Goal: Information Seeking & Learning: Find specific fact

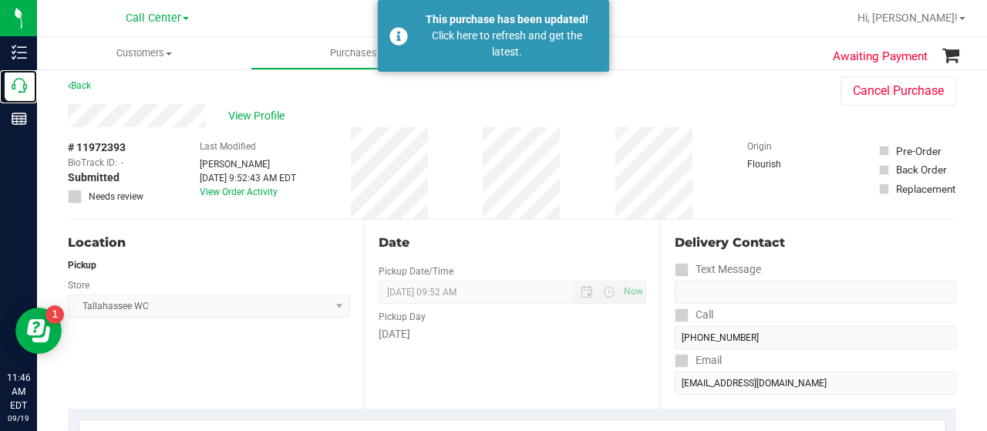
click at [0, 0] on p "Call Center" at bounding box center [0, 0] width 0 height 0
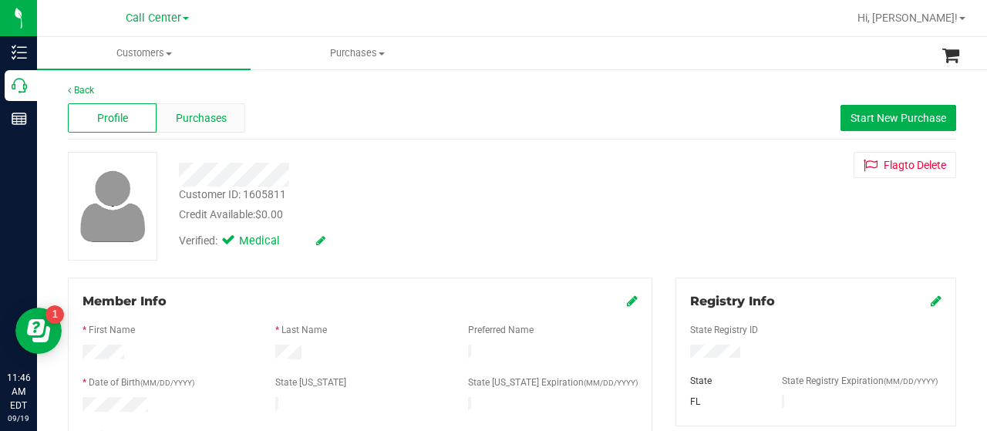
click at [206, 120] on span "Purchases" at bounding box center [201, 118] width 51 height 16
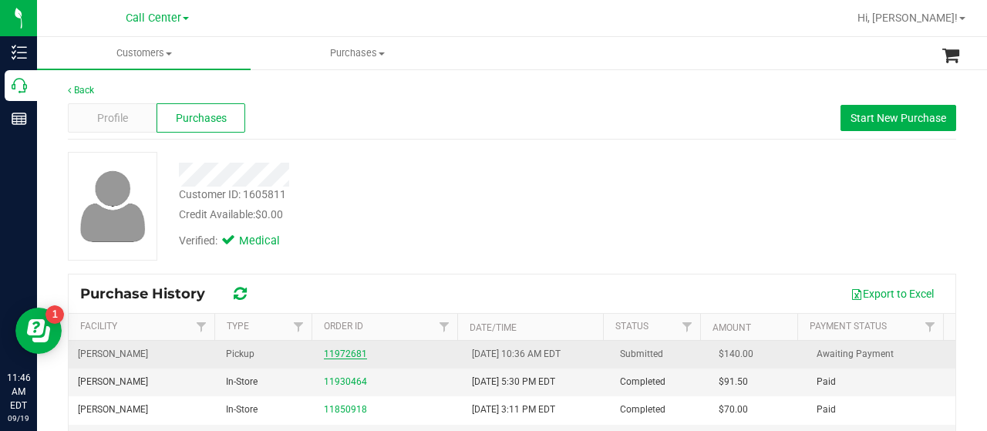
click at [334, 355] on link "11972681" at bounding box center [345, 353] width 43 height 11
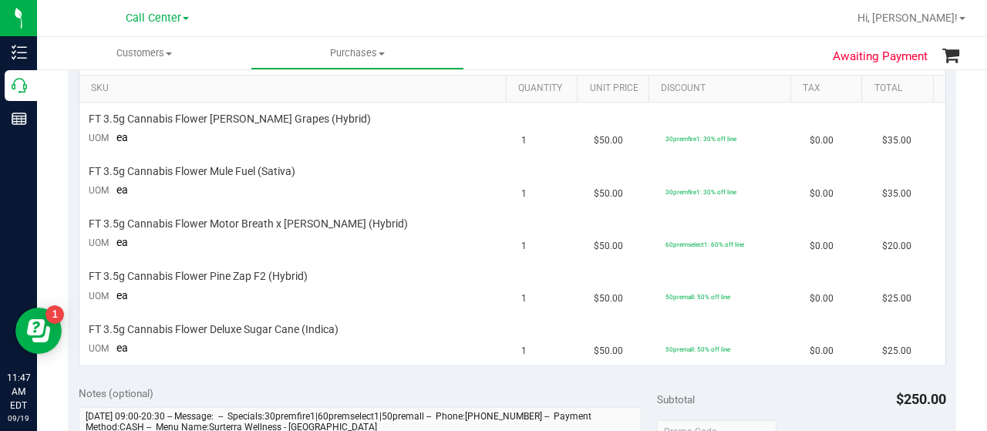
scroll to position [390, 0]
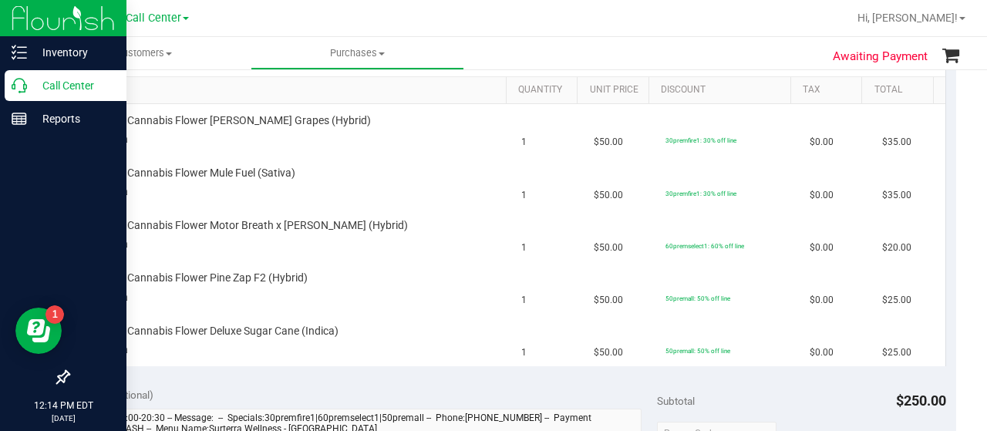
click at [32, 73] on div "Call Center" at bounding box center [66, 85] width 122 height 31
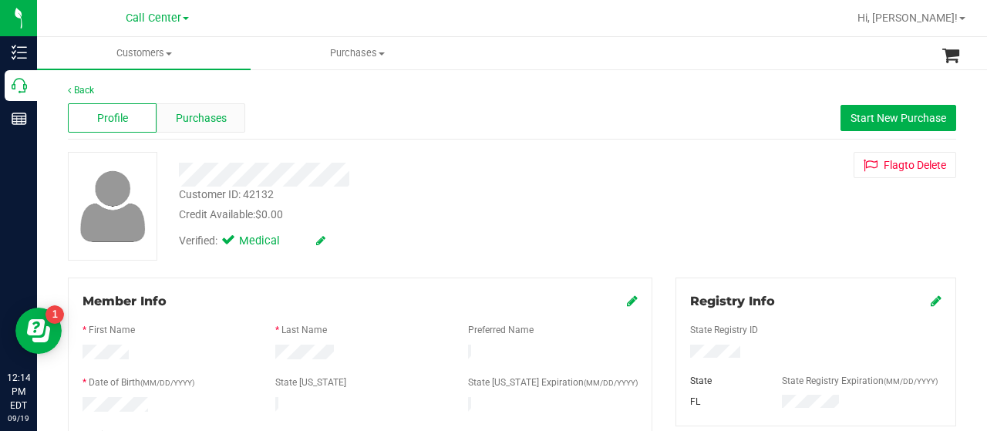
click at [208, 112] on span "Purchases" at bounding box center [201, 118] width 51 height 16
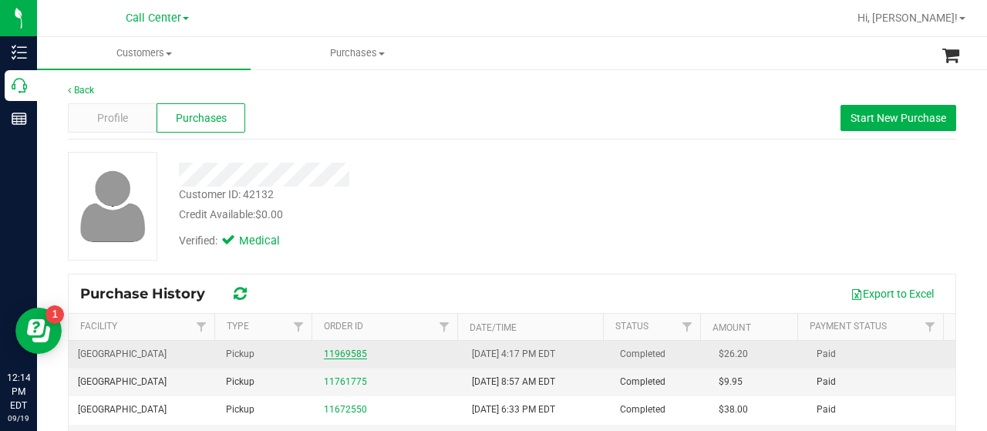
click at [338, 354] on link "11969585" at bounding box center [345, 353] width 43 height 11
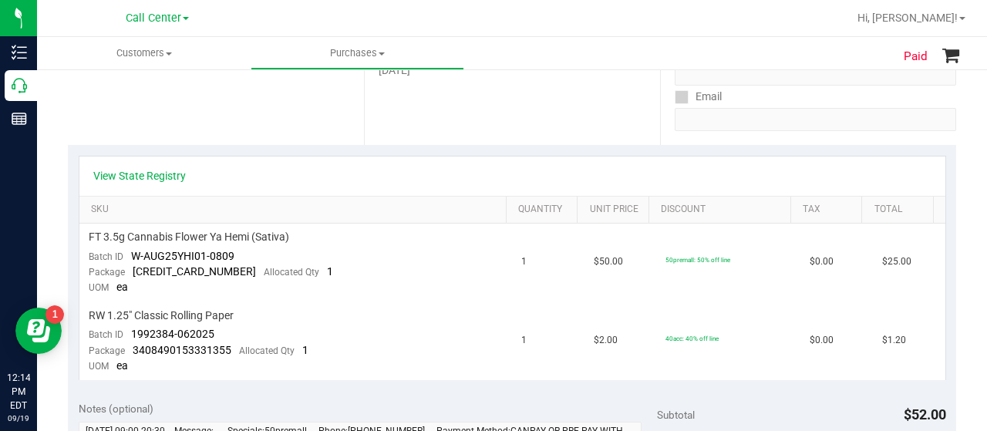
scroll to position [290, 0]
drag, startPoint x: 232, startPoint y: 251, endPoint x: 133, endPoint y: 255, distance: 99.5
click at [133, 255] on div "Batch ID W-AUG25YHI01-0809" at bounding box center [162, 255] width 146 height 15
copy span "W-AUG25YHI01-0809"
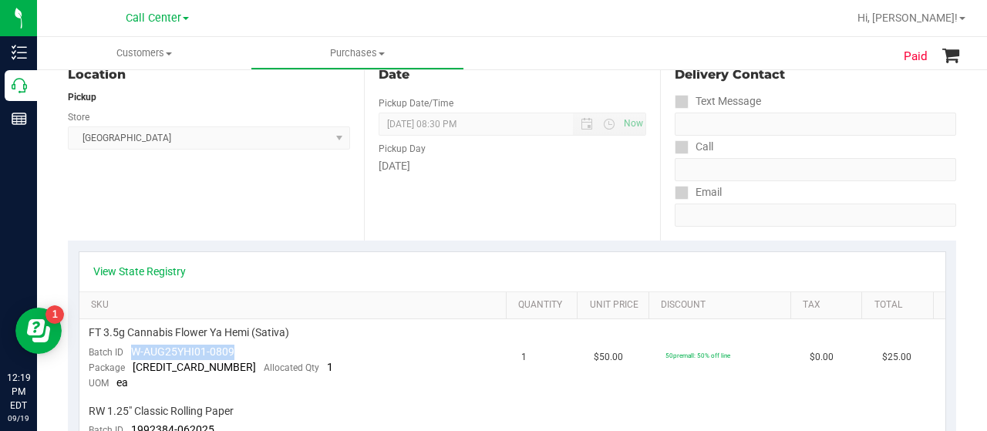
scroll to position [195, 0]
copy span "W-AUG25YHI01-0809"
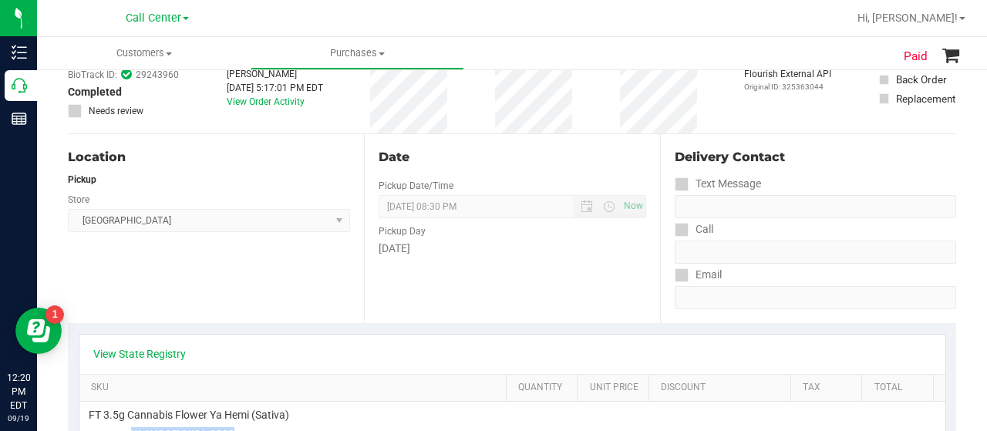
scroll to position [0, 0]
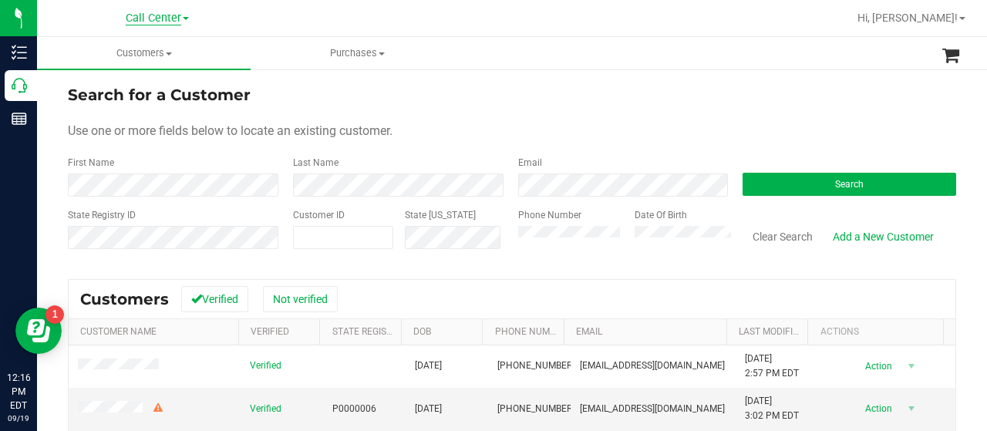
click at [175, 19] on span "Call Center" at bounding box center [154, 19] width 56 height 14
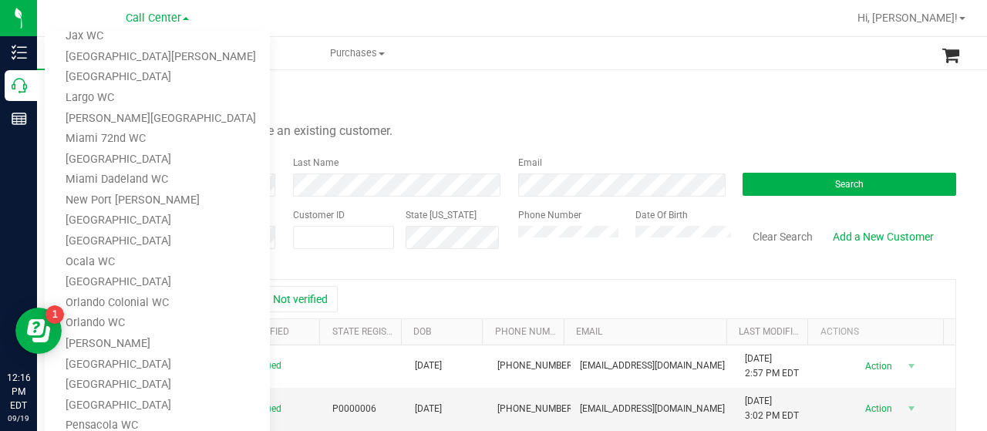
scroll to position [230, 0]
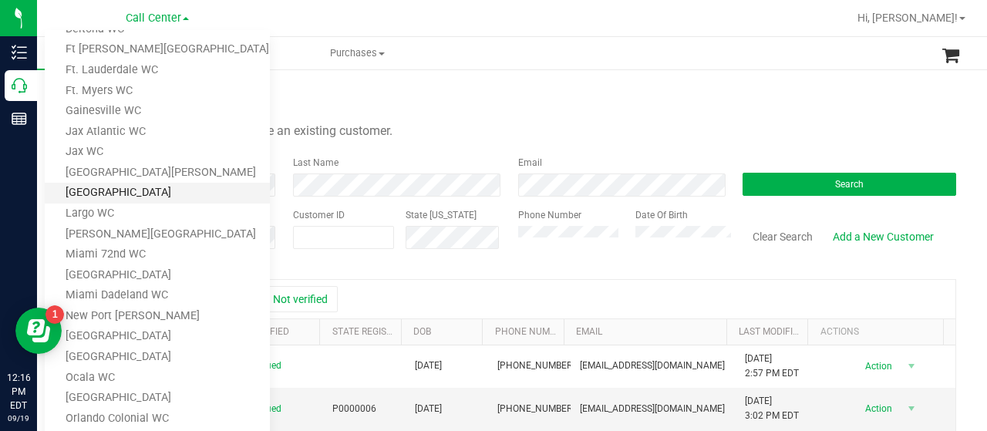
click at [133, 189] on link "[GEOGRAPHIC_DATA]" at bounding box center [157, 193] width 225 height 21
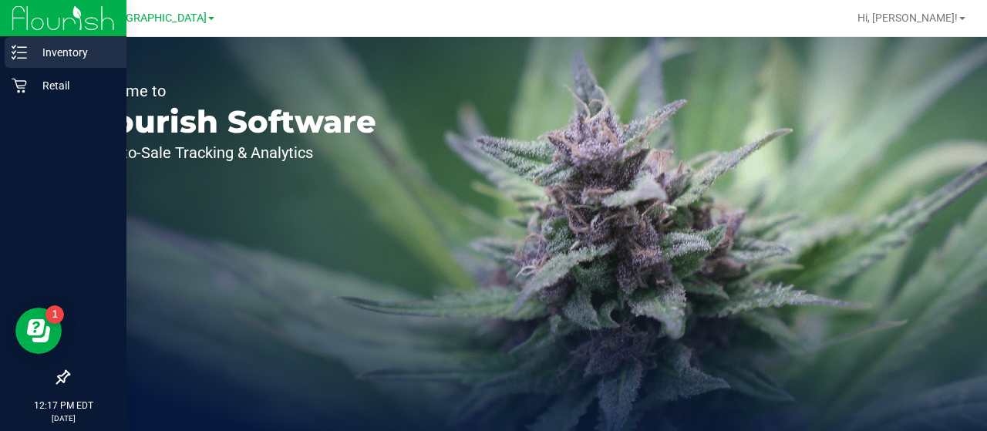
click at [59, 54] on p "Inventory" at bounding box center [73, 52] width 93 height 19
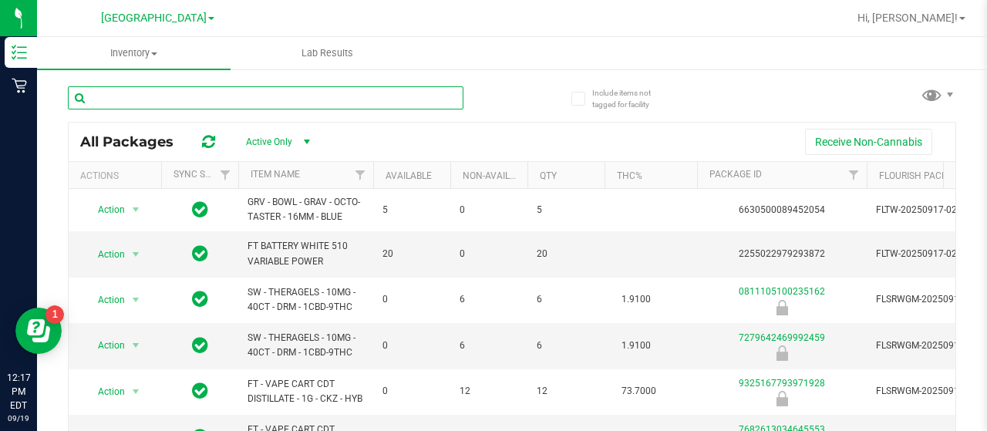
click at [219, 93] on input "text" at bounding box center [266, 97] width 396 height 23
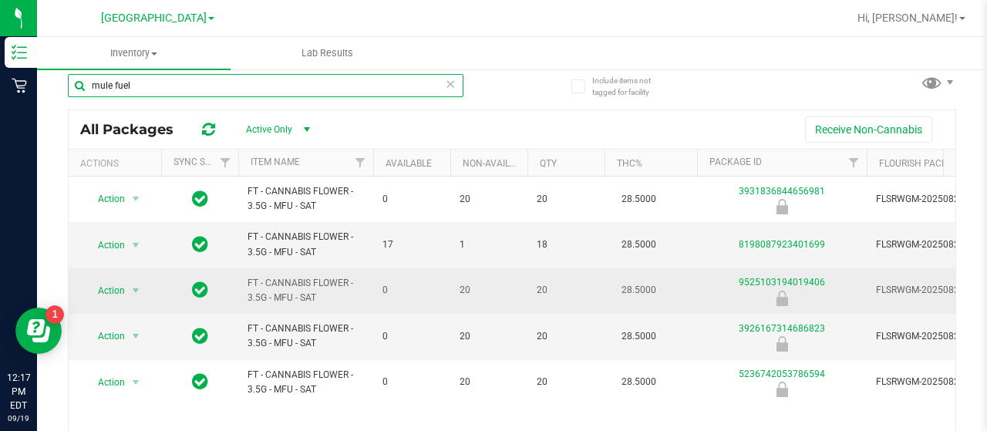
scroll to position [13, 0]
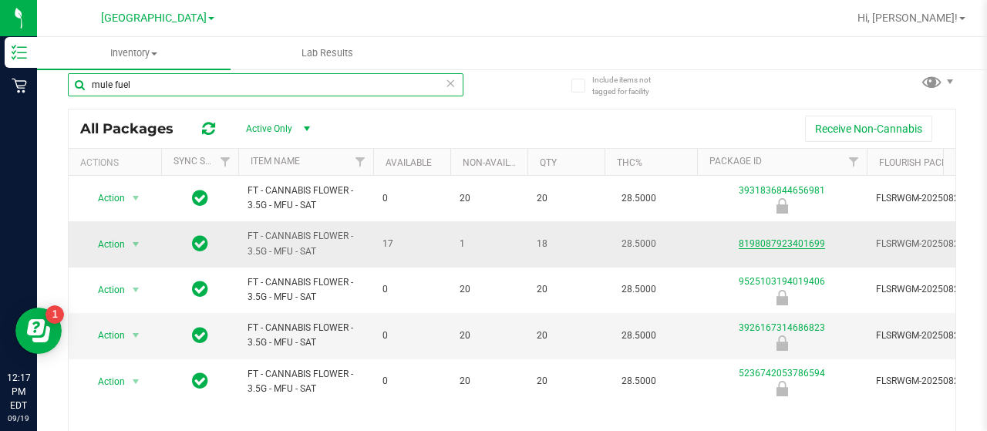
type input "mule fuel"
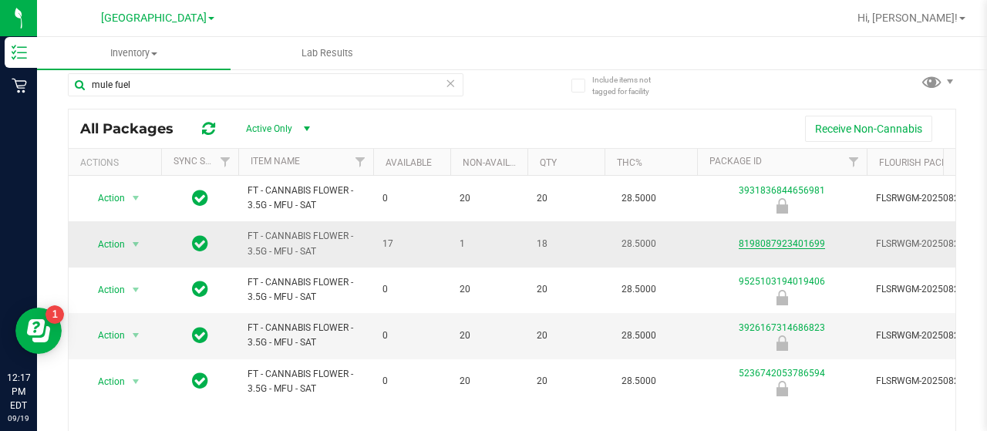
click at [766, 246] on link "8198087923401699" at bounding box center [782, 243] width 86 height 11
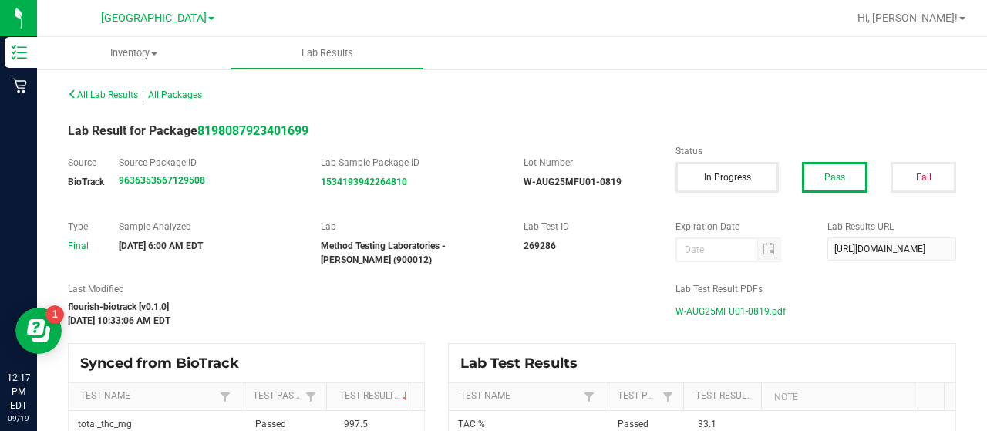
click at [717, 307] on span "W-AUG25MFU01-0819.pdf" at bounding box center [730, 311] width 110 height 23
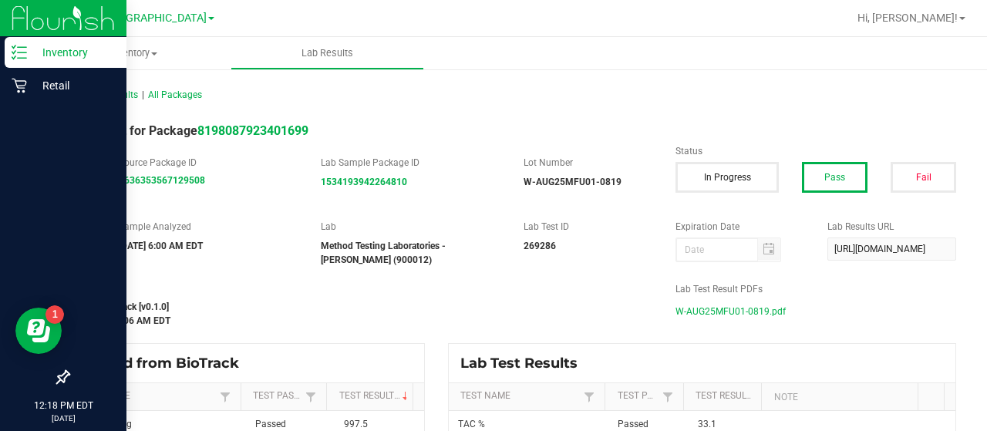
click at [13, 52] on icon at bounding box center [19, 52] width 15 height 15
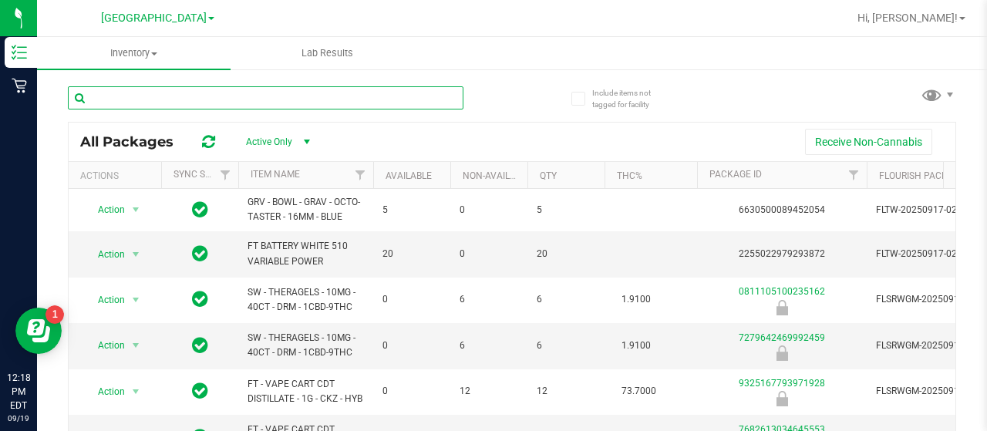
click at [256, 98] on input "text" at bounding box center [266, 97] width 396 height 23
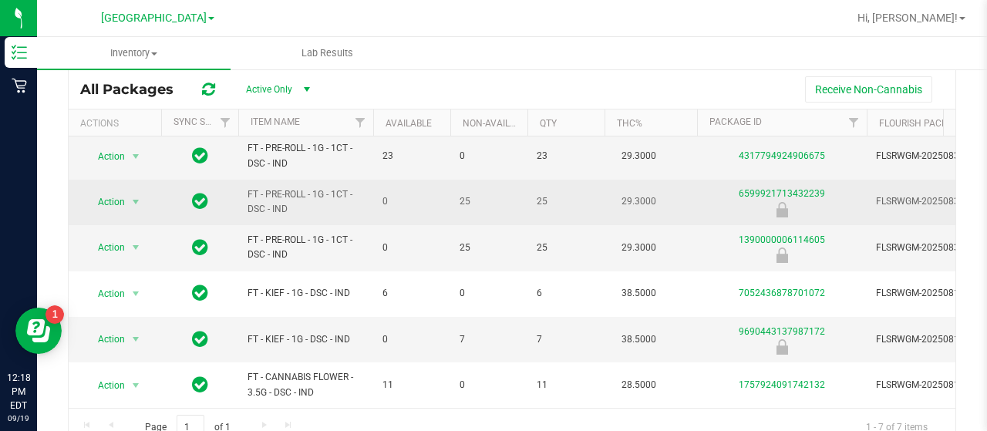
scroll to position [58, 0]
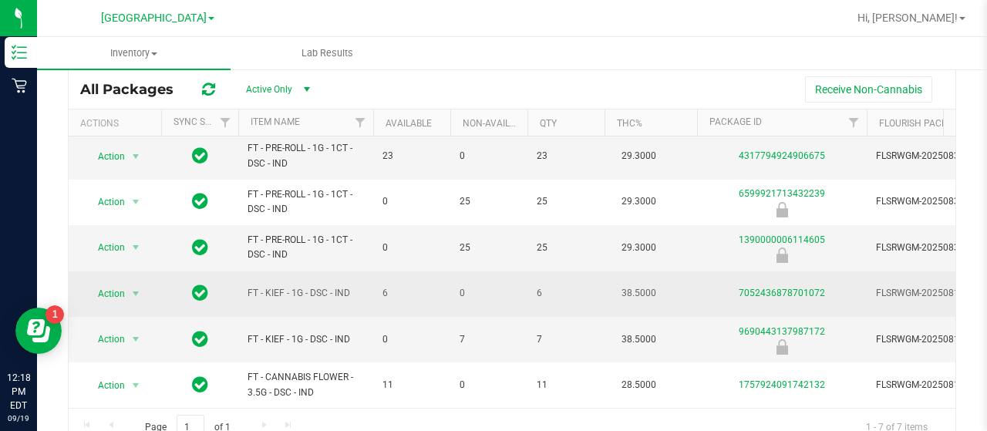
type input "deluxe sugar cane"
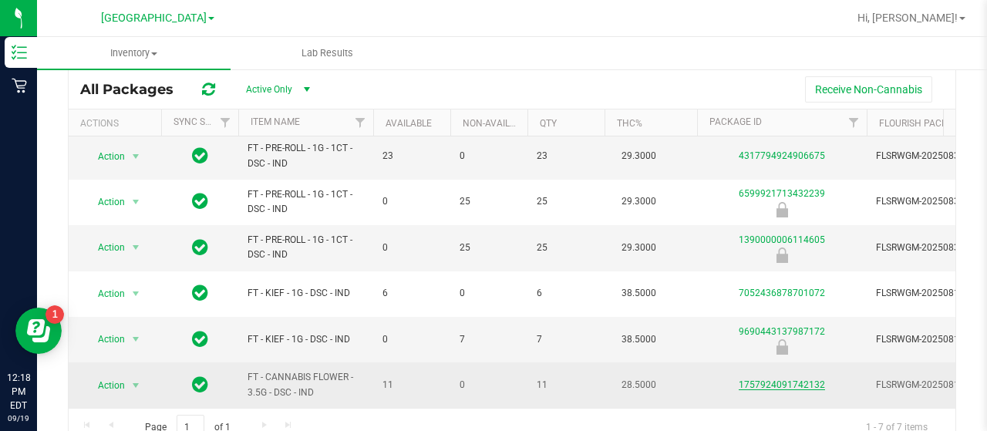
click at [771, 379] on link "1757924091742132" at bounding box center [782, 384] width 86 height 11
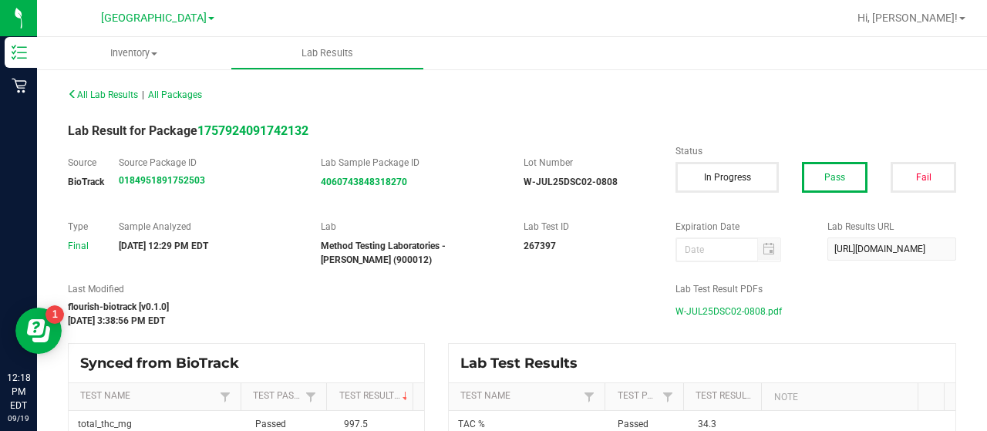
click at [722, 306] on span "W-JUL25DSC02-0808.pdf" at bounding box center [728, 311] width 106 height 23
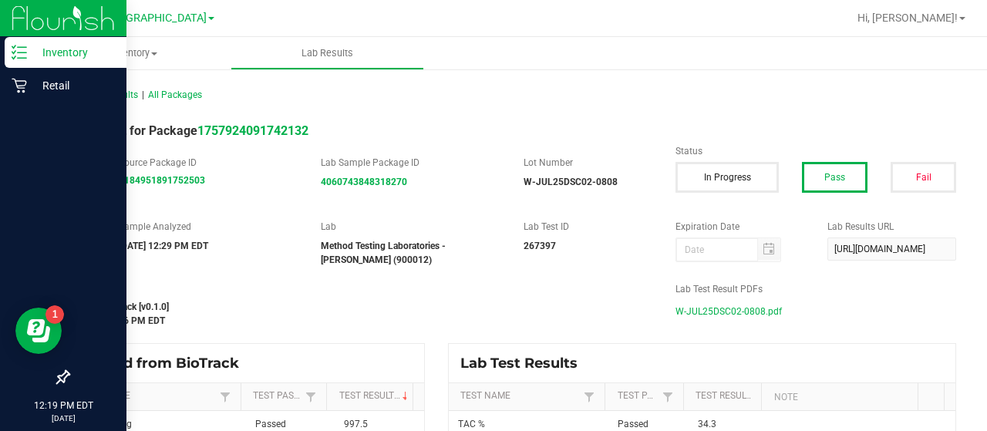
click at [27, 54] on p "Inventory" at bounding box center [73, 52] width 93 height 19
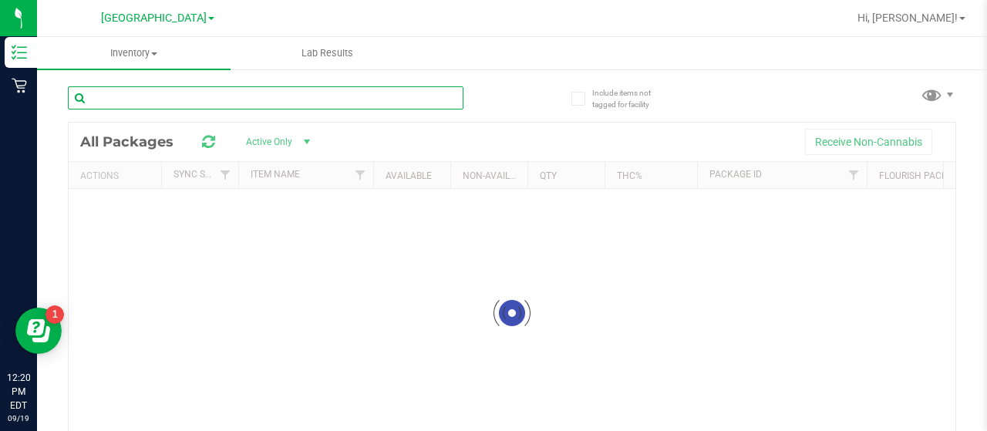
click at [202, 92] on input "text" at bounding box center [266, 97] width 396 height 23
paste input "W-AUG25YHI01-0809"
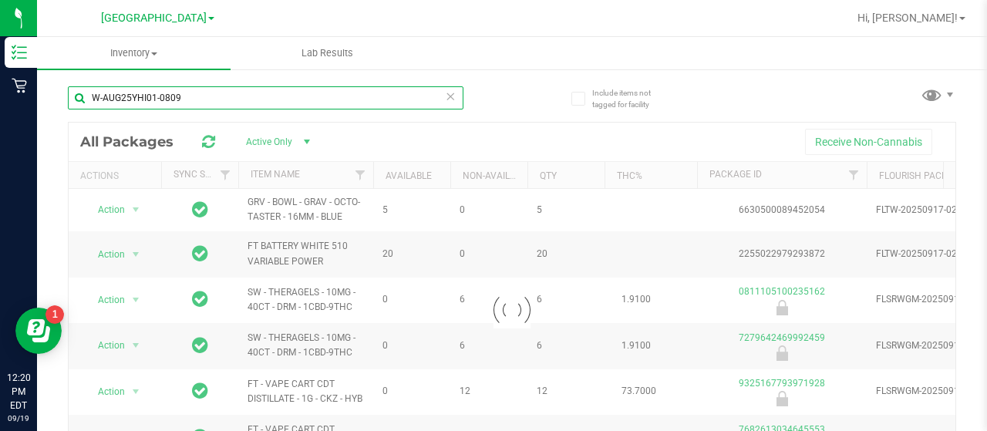
type input "W-AUG25YHI01-0809"
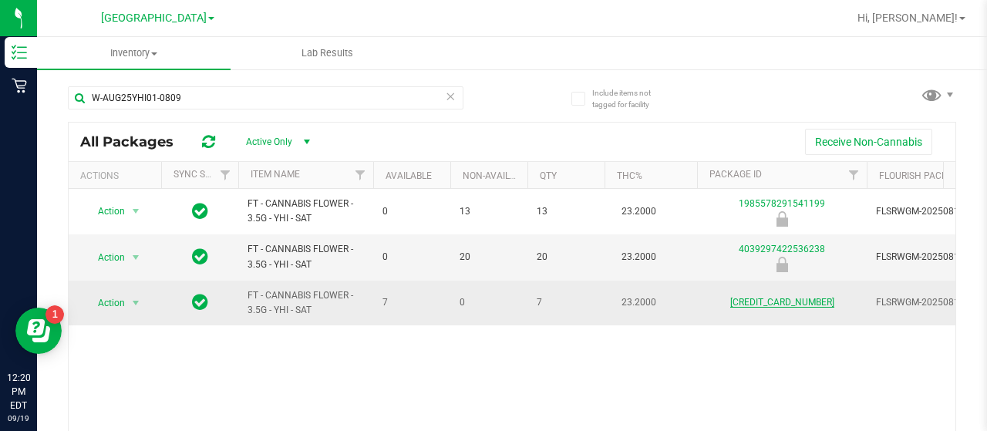
click at [758, 299] on link "[CREDIT_CARD_NUMBER]" at bounding box center [782, 302] width 104 height 11
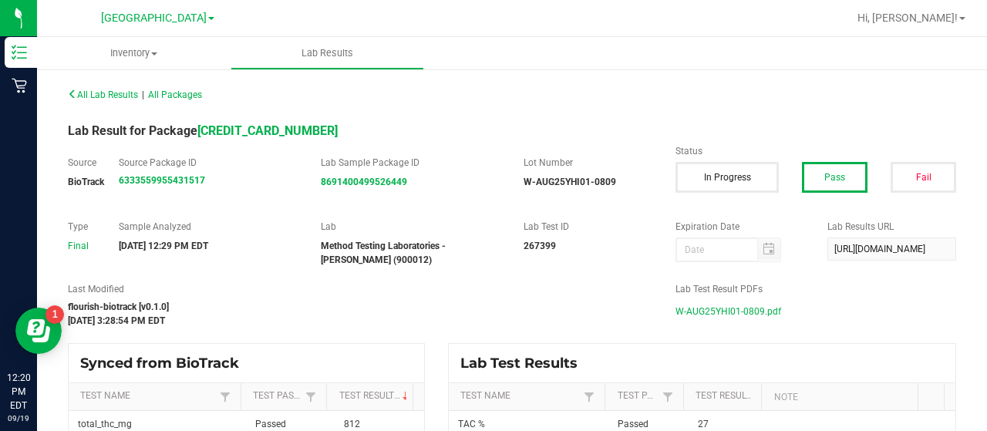
click at [709, 314] on span "W-AUG25YHI01-0809.pdf" at bounding box center [728, 311] width 106 height 23
click at [131, 49] on span "Inventory" at bounding box center [134, 53] width 194 height 14
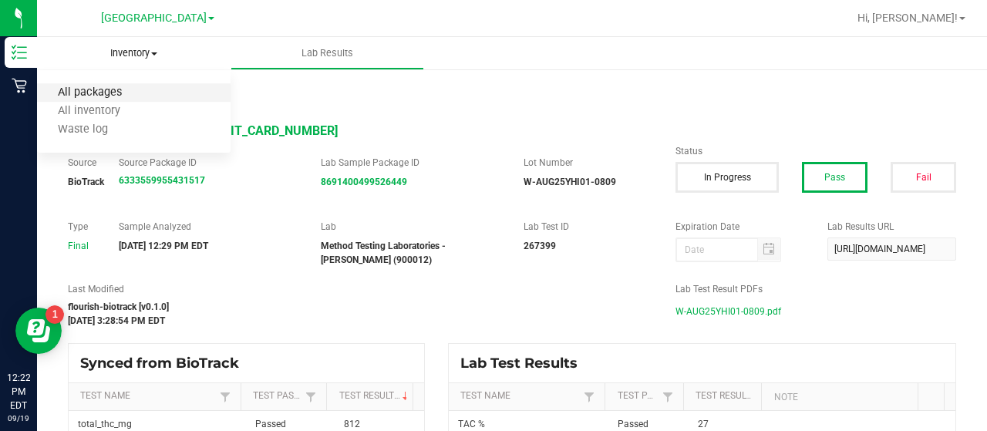
click at [128, 89] on span "All packages" at bounding box center [90, 92] width 106 height 13
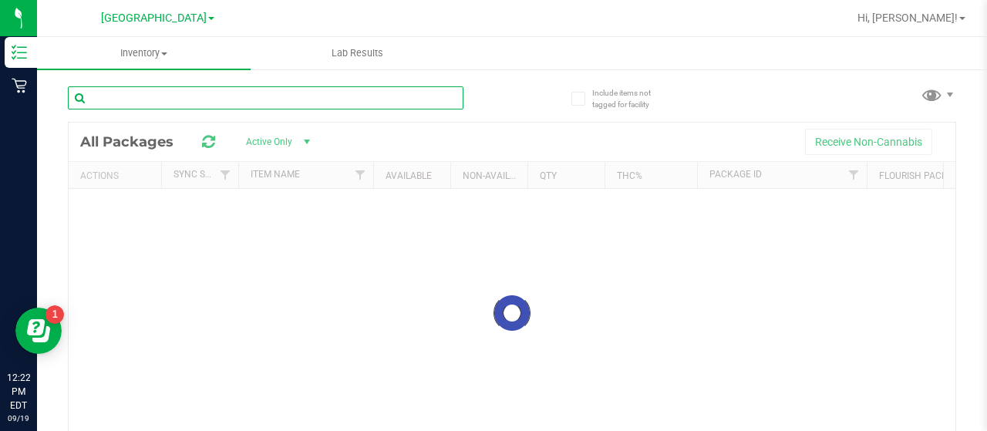
click at [137, 99] on input "text" at bounding box center [266, 97] width 396 height 23
